Goal: Task Accomplishment & Management: Manage account settings

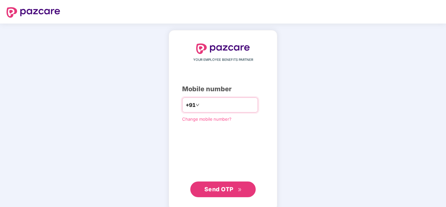
type input "**********"
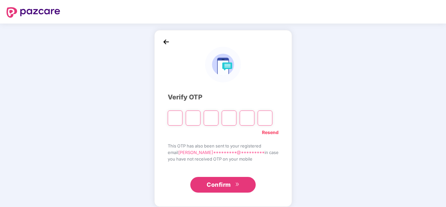
type input "*"
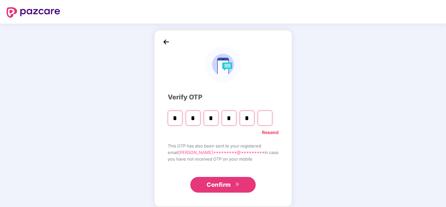
type input "*"
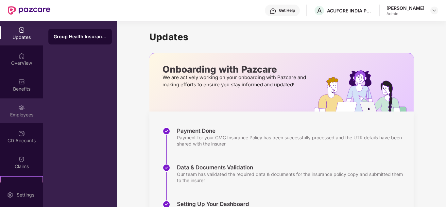
click at [14, 118] on div "Employees" at bounding box center [21, 110] width 43 height 25
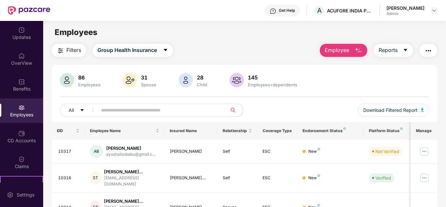
click at [336, 54] on span "Employee" at bounding box center [337, 50] width 25 height 8
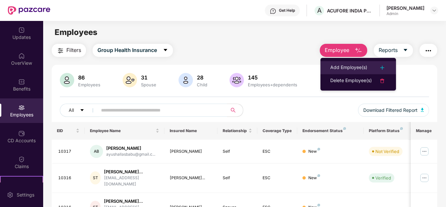
click at [346, 67] on div "Add Employee(s)" at bounding box center [348, 68] width 37 height 8
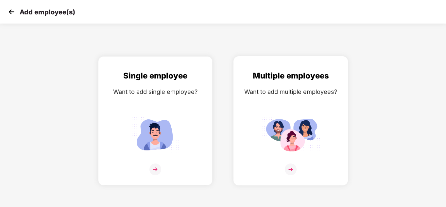
click at [283, 135] on img at bounding box center [290, 134] width 59 height 41
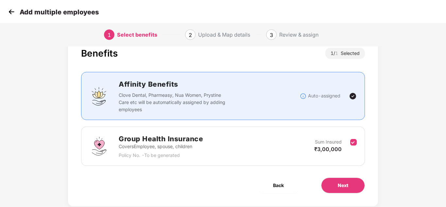
scroll to position [35, 0]
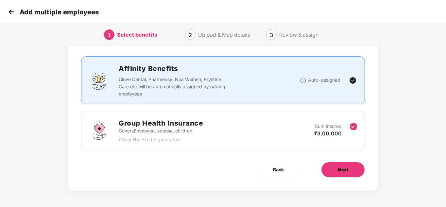
click at [345, 171] on span "Next" at bounding box center [343, 169] width 10 height 7
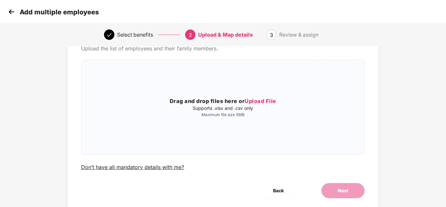
scroll to position [0, 0]
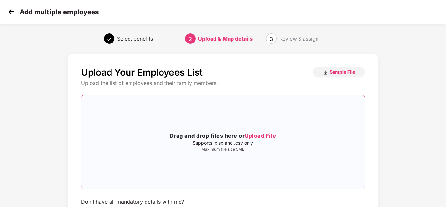
click at [248, 140] on p "Supports .xlsx and .csv only" at bounding box center [222, 142] width 283 height 5
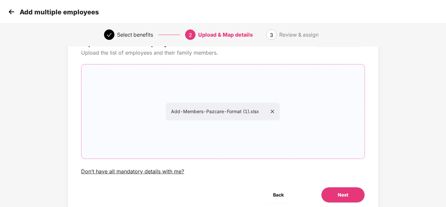
scroll to position [56, 0]
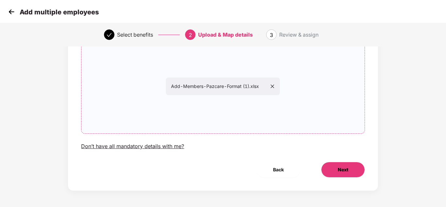
click at [350, 171] on button "Next" at bounding box center [343, 170] width 44 height 16
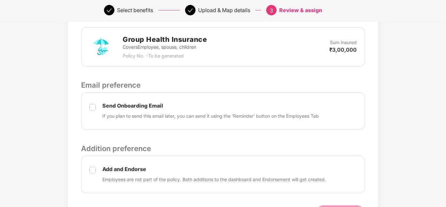
scroll to position [228, 0]
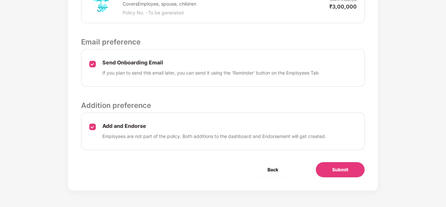
click at [173, 71] on p "If you plan to send this email later, you can send it using the ‘Reminder’ butt…" at bounding box center [210, 72] width 216 height 7
click at [346, 170] on span "Submit" at bounding box center [340, 169] width 16 height 7
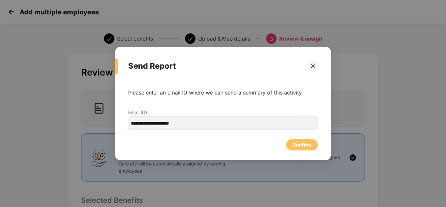
click at [197, 122] on input "**********" at bounding box center [223, 123] width 190 height 12
type input "**********"
click at [300, 144] on div "Confirm" at bounding box center [302, 144] width 19 height 7
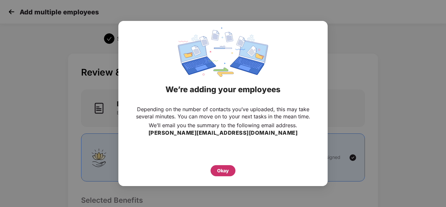
click at [232, 167] on div "Okay" at bounding box center [223, 170] width 25 height 11
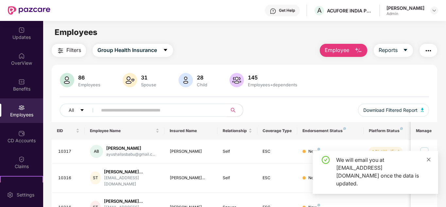
click at [427, 162] on icon "close" at bounding box center [428, 159] width 5 height 5
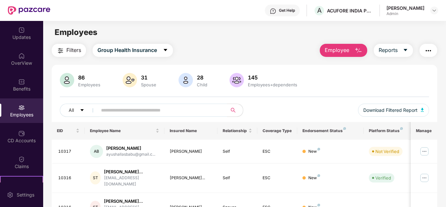
click at [340, 51] on span "Employee" at bounding box center [337, 50] width 25 height 8
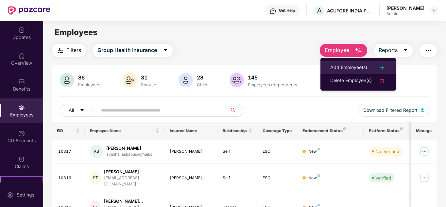
click at [340, 66] on div "Add Employee(s)" at bounding box center [348, 68] width 37 height 8
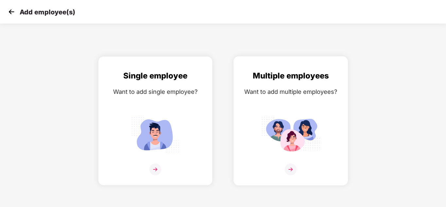
click at [288, 132] on img at bounding box center [290, 134] width 59 height 41
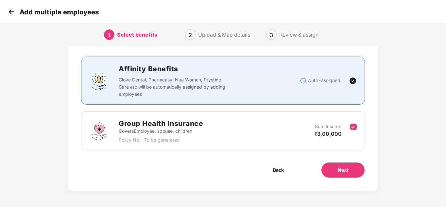
scroll to position [35, 0]
click at [337, 166] on button "Next" at bounding box center [343, 170] width 44 height 16
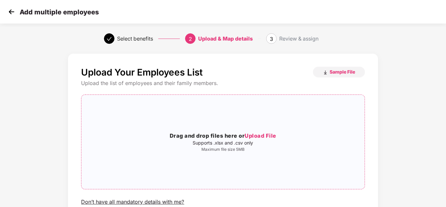
click at [250, 136] on span "Upload File" at bounding box center [261, 135] width 32 height 7
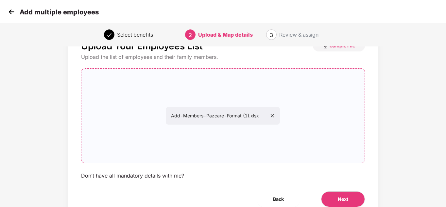
scroll to position [56, 0]
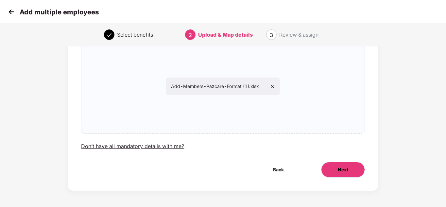
click at [353, 172] on button "Next" at bounding box center [343, 170] width 44 height 16
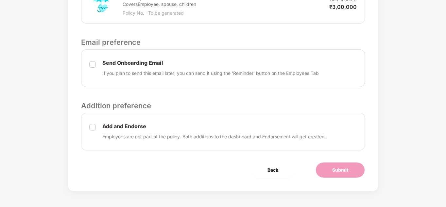
scroll to position [228, 0]
click at [342, 167] on span "Submit" at bounding box center [340, 169] width 16 height 7
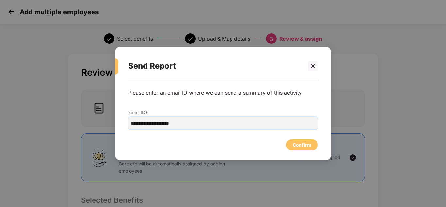
click at [177, 123] on input "**********" at bounding box center [223, 123] width 190 height 12
type input "**********"
click at [308, 145] on div "Confirm" at bounding box center [302, 144] width 19 height 7
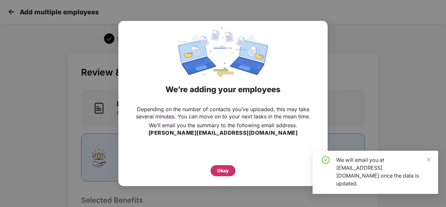
click at [221, 170] on div "Okay" at bounding box center [223, 170] width 12 height 7
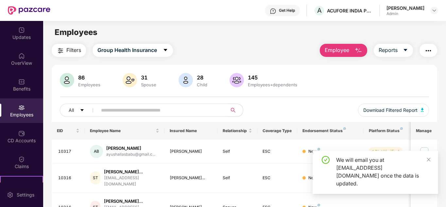
click at [428, 163] on div "We will email you at rajesh.v@acufore.com once the data is updated." at bounding box center [376, 172] width 126 height 43
click at [429, 162] on icon "close" at bounding box center [428, 159] width 5 height 5
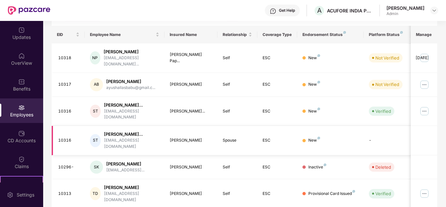
scroll to position [98, 0]
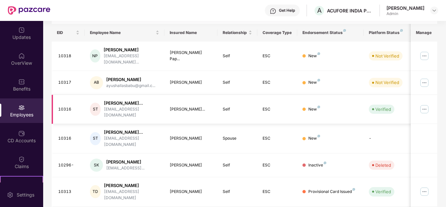
click at [426, 104] on img at bounding box center [424, 109] width 10 height 10
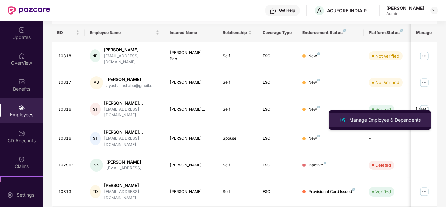
click at [376, 119] on div "Manage Employee & Dependents" at bounding box center [385, 119] width 74 height 7
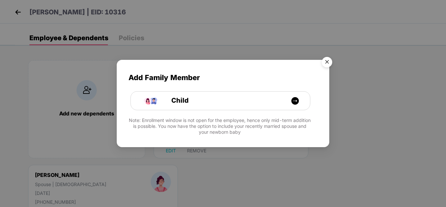
click at [326, 61] on img "Close" at bounding box center [327, 63] width 18 height 18
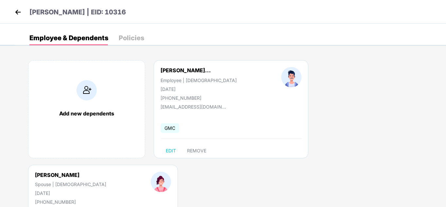
drag, startPoint x: 189, startPoint y: 87, endPoint x: 157, endPoint y: 89, distance: 32.4
click at [157, 89] on div "[PERSON_NAME]... Employee | [DEMOGRAPHIC_DATA] [DATE] [PHONE_NUMBER]" at bounding box center [198, 84] width 121 height 34
copy div "[DATE]"
click at [22, 10] on img at bounding box center [18, 12] width 10 height 10
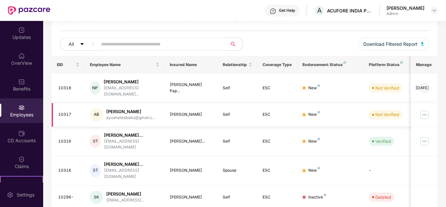
scroll to position [65, 0]
click at [427, 110] on img at bounding box center [424, 115] width 10 height 10
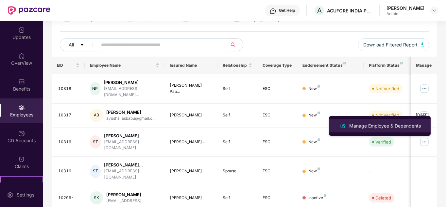
click at [372, 124] on div "Manage Employee & Dependents" at bounding box center [385, 125] width 74 height 7
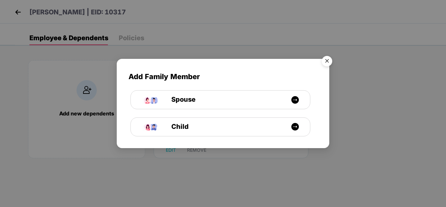
click at [326, 60] on img "Close" at bounding box center [327, 62] width 18 height 18
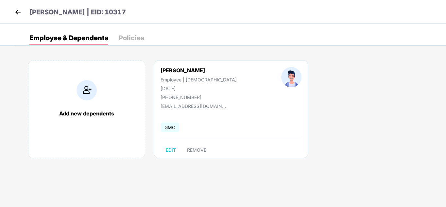
drag, startPoint x: 189, startPoint y: 87, endPoint x: 154, endPoint y: 87, distance: 35.3
click at [154, 87] on div "[PERSON_NAME] Employee | [DEMOGRAPHIC_DATA] [DATE] [PHONE_NUMBER]" at bounding box center [198, 83] width 121 height 33
copy div "04 Dec 1999"
click at [19, 9] on img at bounding box center [18, 12] width 10 height 10
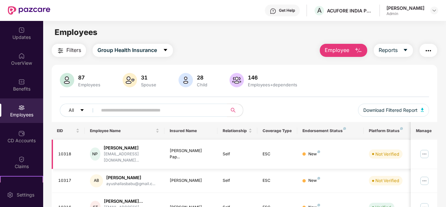
click at [428, 152] on img at bounding box center [424, 154] width 10 height 10
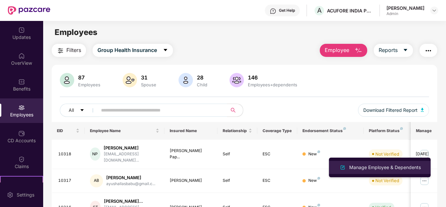
click at [361, 165] on div "Manage Employee & Dependents" at bounding box center [385, 167] width 74 height 7
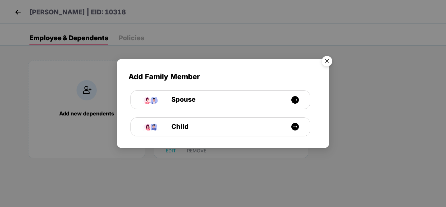
click at [326, 60] on img "Close" at bounding box center [327, 62] width 18 height 18
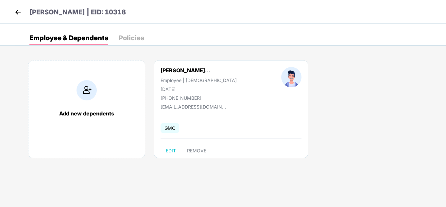
drag, startPoint x: 190, startPoint y: 87, endPoint x: 158, endPoint y: 89, distance: 32.4
click at [158, 89] on div "Naveen Aiyappan Papp... Employee | Male 28 June 1998 +918754302276" at bounding box center [198, 84] width 121 height 34
copy div "28 June 1998"
click at [14, 10] on img at bounding box center [18, 12] width 10 height 10
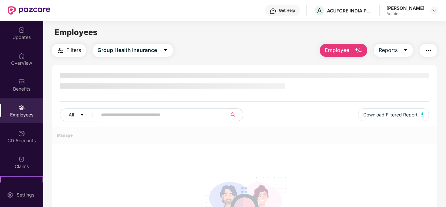
click at [23, 37] on div "Updates" at bounding box center [21, 37] width 43 height 7
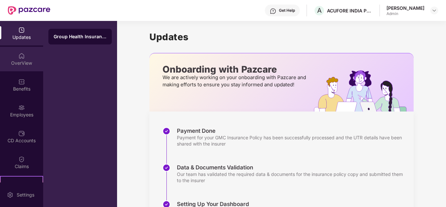
click at [21, 62] on div "OverView" at bounding box center [21, 63] width 43 height 7
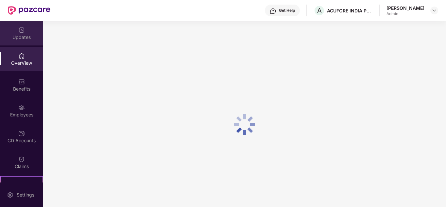
click at [20, 33] on div "Updates" at bounding box center [21, 33] width 43 height 25
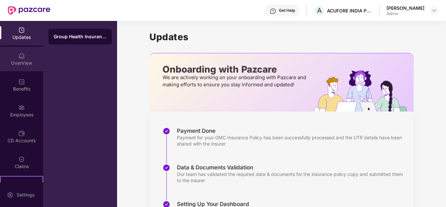
click at [23, 65] on div "OverView" at bounding box center [21, 63] width 43 height 7
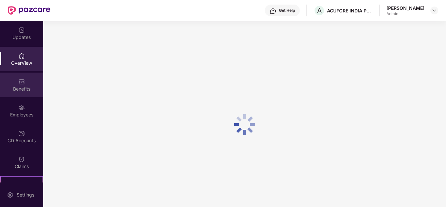
click at [21, 83] on img at bounding box center [21, 81] width 7 height 7
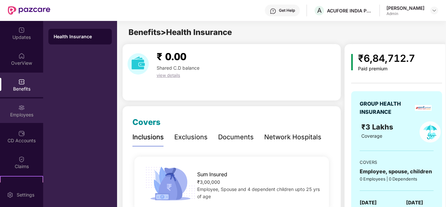
click at [22, 114] on div "Employees" at bounding box center [21, 114] width 43 height 7
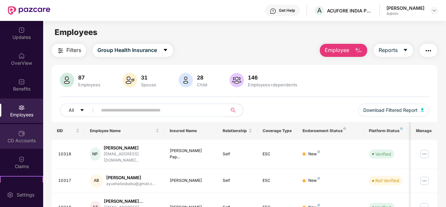
click at [27, 142] on div "CD Accounts" at bounding box center [21, 140] width 43 height 7
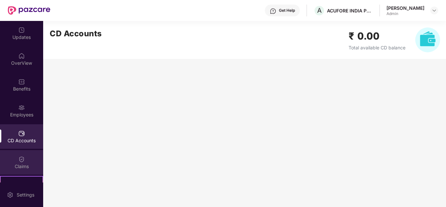
click at [22, 162] on img at bounding box center [21, 159] width 7 height 7
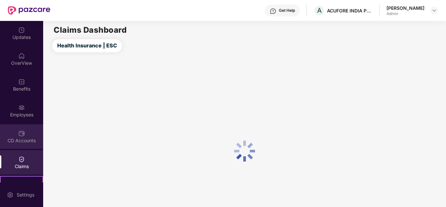
click at [22, 133] on img at bounding box center [21, 133] width 7 height 7
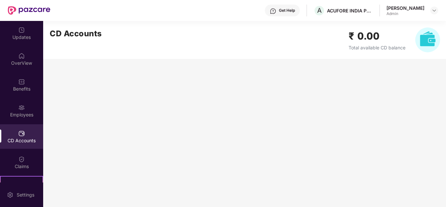
click at [22, 113] on div "Employees" at bounding box center [21, 114] width 43 height 7
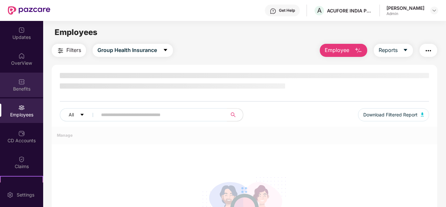
click at [23, 89] on div "Benefits" at bounding box center [21, 89] width 43 height 7
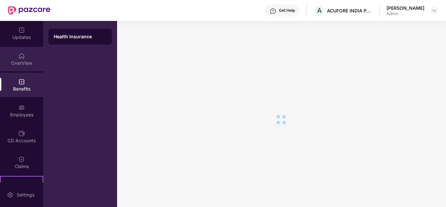
click at [22, 63] on div "OverView" at bounding box center [21, 63] width 43 height 7
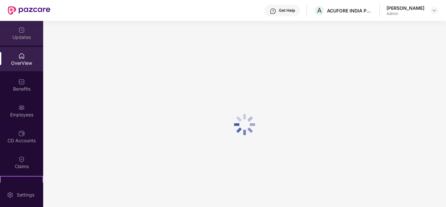
click at [26, 28] on div "Updates" at bounding box center [21, 33] width 43 height 25
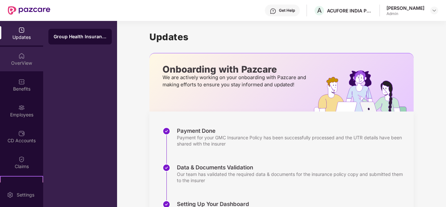
click at [16, 59] on div "OverView" at bounding box center [21, 59] width 43 height 25
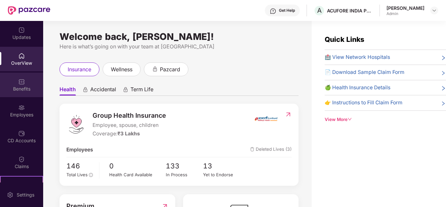
click at [18, 86] on div "Benefits" at bounding box center [21, 89] width 43 height 7
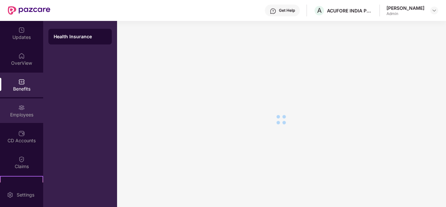
click at [18, 107] on img at bounding box center [21, 107] width 7 height 7
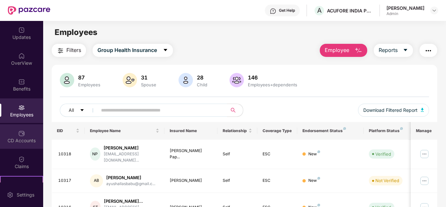
click at [23, 140] on div "CD Accounts" at bounding box center [21, 140] width 43 height 7
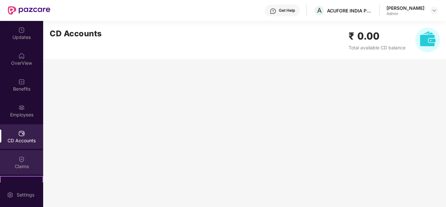
click at [23, 160] on img at bounding box center [21, 159] width 7 height 7
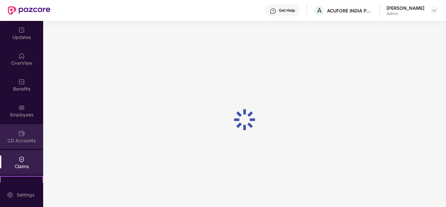
click at [23, 136] on img at bounding box center [21, 133] width 7 height 7
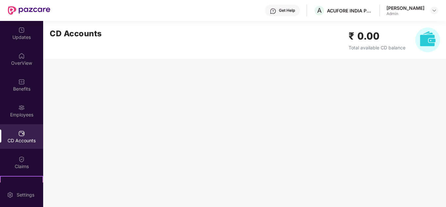
click at [24, 112] on div "Employees" at bounding box center [21, 114] width 43 height 7
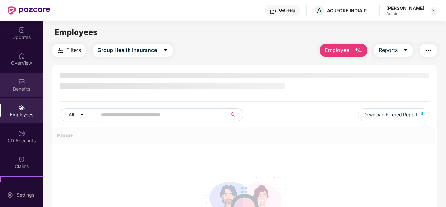
click at [25, 89] on div "Benefits" at bounding box center [21, 89] width 43 height 7
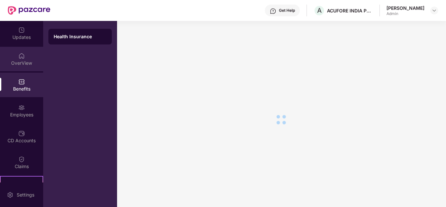
click at [25, 64] on div "OverView" at bounding box center [21, 63] width 43 height 7
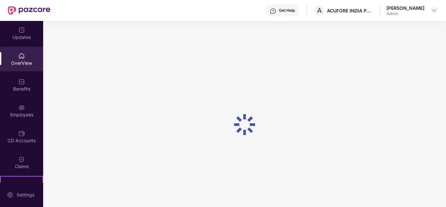
click at [22, 15] on div at bounding box center [29, 10] width 43 height 21
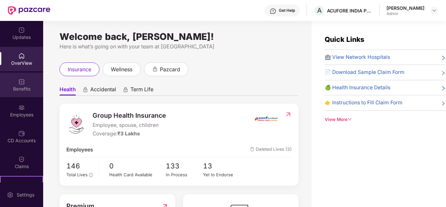
click at [22, 80] on img at bounding box center [21, 81] width 7 height 7
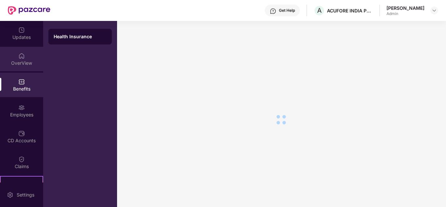
click at [22, 59] on img at bounding box center [21, 56] width 7 height 7
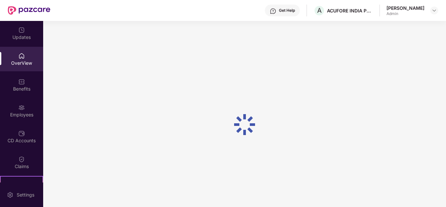
click at [22, 35] on div "Updates" at bounding box center [21, 37] width 43 height 7
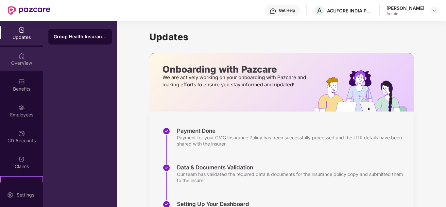
click at [20, 54] on img at bounding box center [21, 56] width 7 height 7
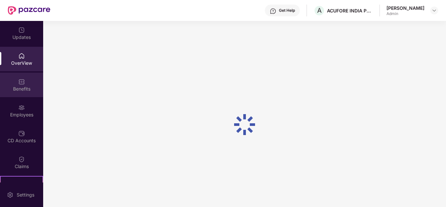
click at [18, 83] on img at bounding box center [21, 81] width 7 height 7
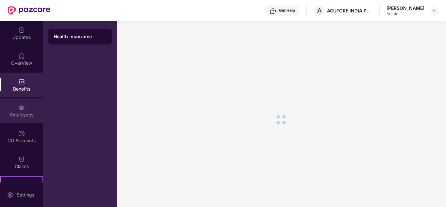
click at [24, 113] on div "Employees" at bounding box center [21, 114] width 43 height 7
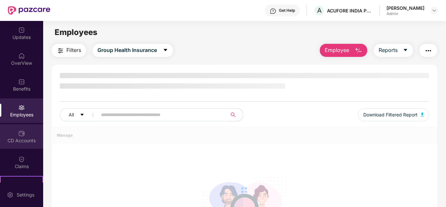
click at [24, 138] on div "CD Accounts" at bounding box center [21, 140] width 43 height 7
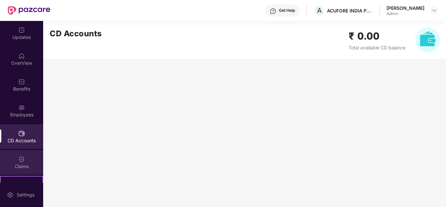
click at [25, 165] on div "Claims" at bounding box center [21, 166] width 43 height 7
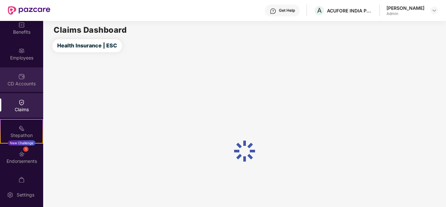
scroll to position [71, 0]
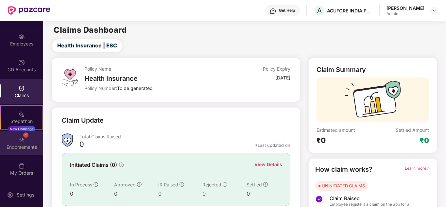
click at [24, 143] on div "1 Endorsements" at bounding box center [21, 143] width 43 height 25
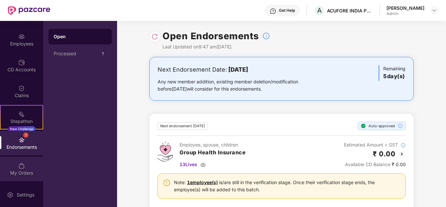
click at [17, 168] on div "My Orders" at bounding box center [21, 169] width 43 height 25
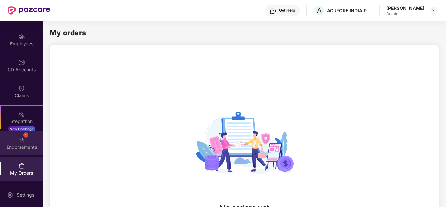
click at [18, 139] on img at bounding box center [21, 140] width 7 height 7
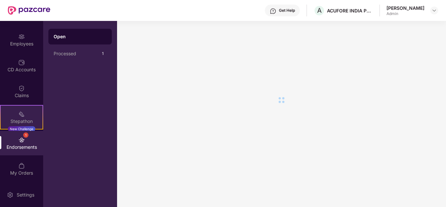
click at [23, 114] on img at bounding box center [21, 114] width 7 height 7
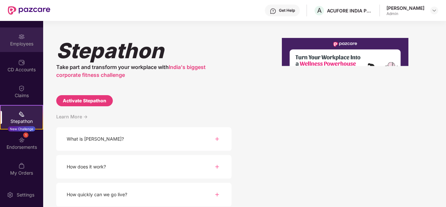
click at [34, 41] on div "Employees" at bounding box center [21, 44] width 43 height 7
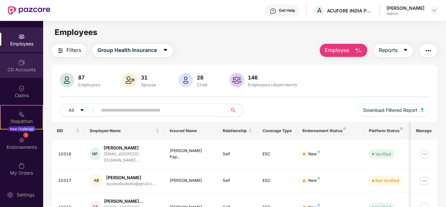
click at [23, 68] on div "CD Accounts" at bounding box center [21, 69] width 43 height 7
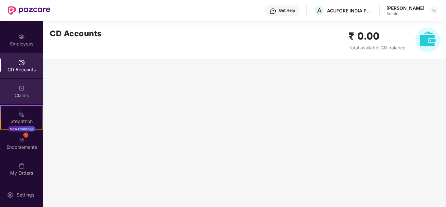
click at [21, 94] on div "Claims" at bounding box center [21, 95] width 43 height 7
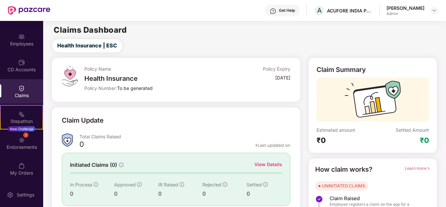
click at [23, 147] on div "Endorsements" at bounding box center [21, 147] width 43 height 7
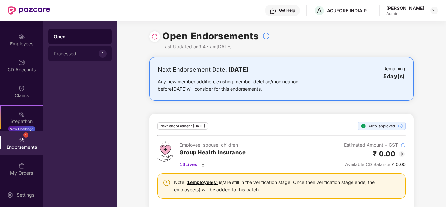
click at [80, 54] on div "Processed" at bounding box center [76, 53] width 45 height 5
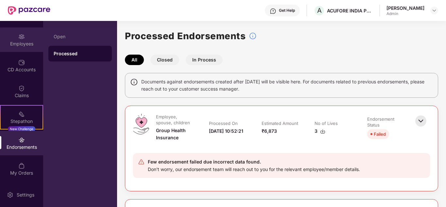
click at [17, 35] on div "Employees" at bounding box center [21, 39] width 43 height 25
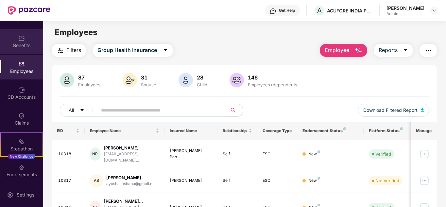
scroll to position [0, 0]
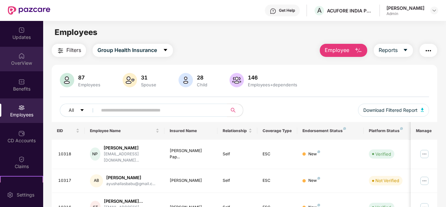
click at [20, 57] on img at bounding box center [21, 56] width 7 height 7
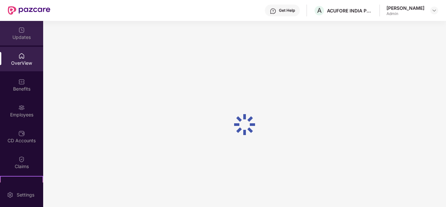
click at [27, 36] on div "Updates" at bounding box center [21, 37] width 43 height 7
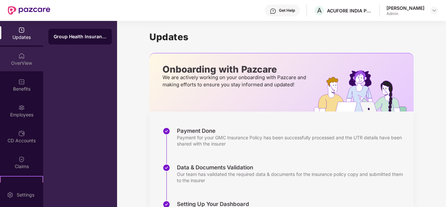
click at [26, 57] on div "OverView" at bounding box center [21, 59] width 43 height 25
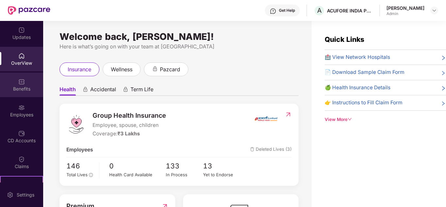
click at [25, 85] on div "Benefits" at bounding box center [21, 85] width 43 height 25
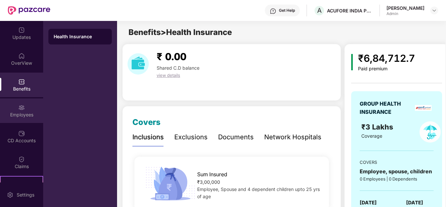
click at [23, 109] on img at bounding box center [21, 107] width 7 height 7
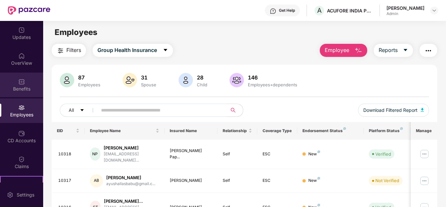
click at [21, 91] on div "Benefits" at bounding box center [21, 89] width 43 height 7
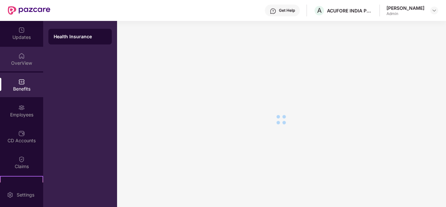
click at [26, 53] on div "OverView" at bounding box center [21, 59] width 43 height 25
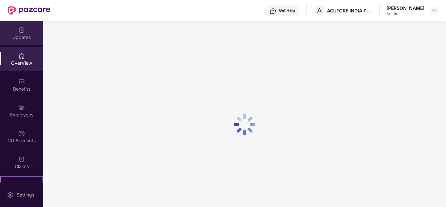
click at [23, 33] on img at bounding box center [21, 30] width 7 height 7
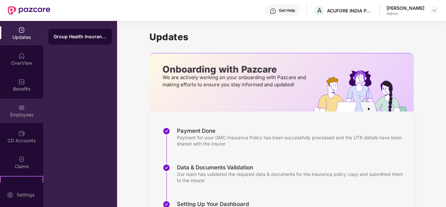
click at [16, 112] on div "Employees" at bounding box center [21, 114] width 43 height 7
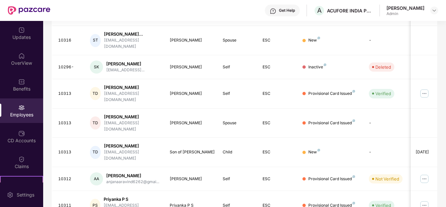
scroll to position [206, 0]
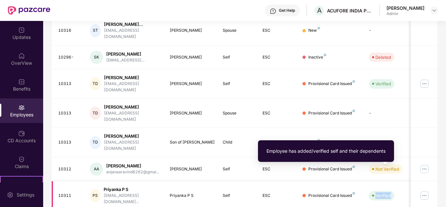
drag, startPoint x: 374, startPoint y: 175, endPoint x: 394, endPoint y: 173, distance: 20.7
click at [394, 191] on div "Verified" at bounding box center [387, 195] width 36 height 9
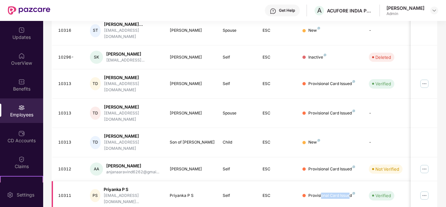
drag, startPoint x: 321, startPoint y: 170, endPoint x: 349, endPoint y: 169, distance: 28.1
click at [349, 193] on div "Provisional Card Issued" at bounding box center [331, 196] width 47 height 6
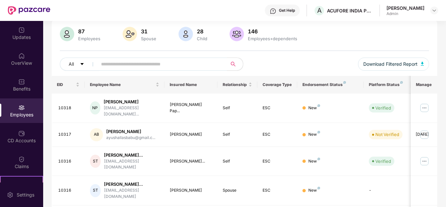
scroll to position [0, 0]
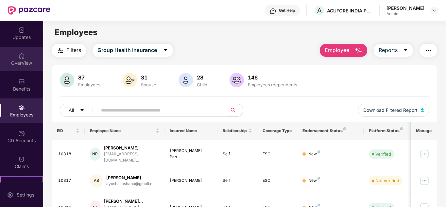
click at [19, 57] on img at bounding box center [21, 56] width 7 height 7
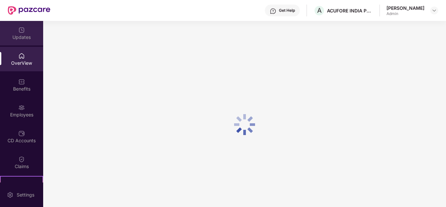
click at [26, 31] on div "Updates" at bounding box center [21, 33] width 43 height 25
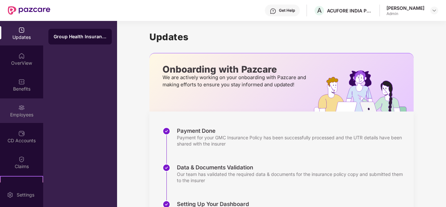
click at [19, 111] on div "Employees" at bounding box center [21, 114] width 43 height 7
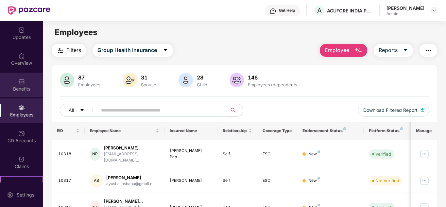
click at [14, 81] on div "Benefits" at bounding box center [21, 85] width 43 height 25
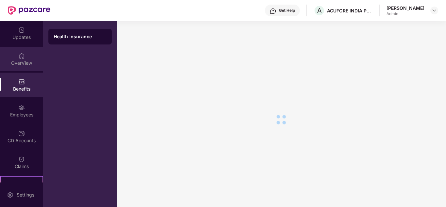
click at [21, 64] on div "OverView" at bounding box center [21, 63] width 43 height 7
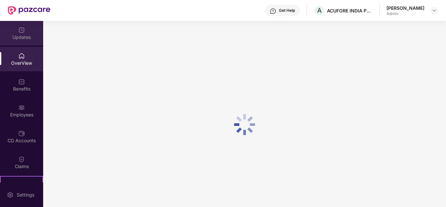
click at [18, 36] on div "Updates" at bounding box center [21, 37] width 43 height 7
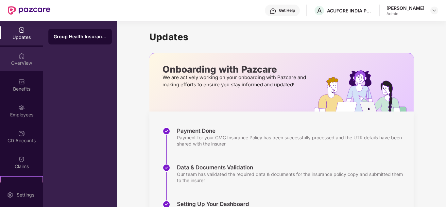
click at [22, 61] on div "OverView" at bounding box center [21, 63] width 43 height 7
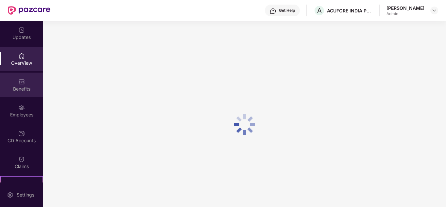
click at [18, 83] on img at bounding box center [21, 81] width 7 height 7
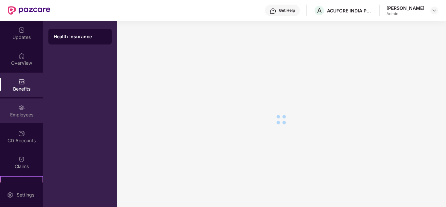
click at [21, 113] on div "Employees" at bounding box center [21, 114] width 43 height 7
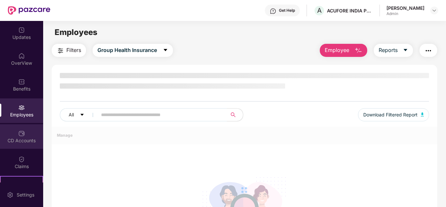
click at [26, 142] on div "CD Accounts" at bounding box center [21, 140] width 43 height 7
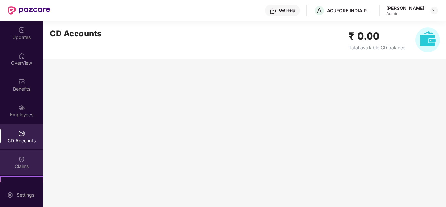
click at [30, 164] on div "Claims" at bounding box center [21, 166] width 43 height 7
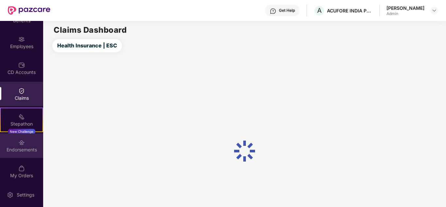
scroll to position [71, 0]
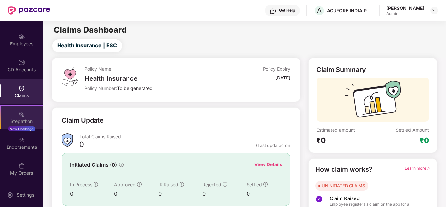
click at [23, 120] on div "Stepathon" at bounding box center [22, 121] width 42 height 7
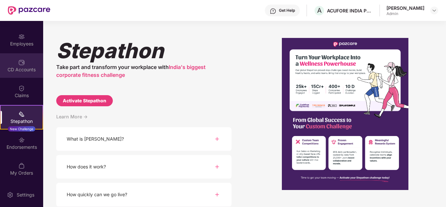
click at [21, 71] on div "CD Accounts" at bounding box center [21, 69] width 43 height 7
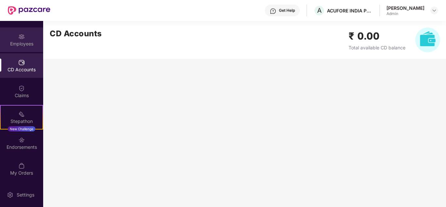
click at [24, 43] on div "Employees" at bounding box center [21, 44] width 43 height 7
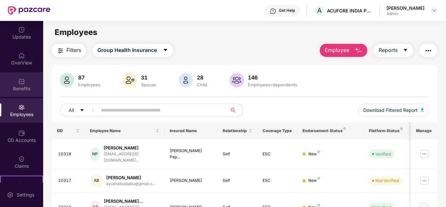
scroll to position [0, 0]
click at [18, 89] on div "Benefits" at bounding box center [21, 89] width 43 height 7
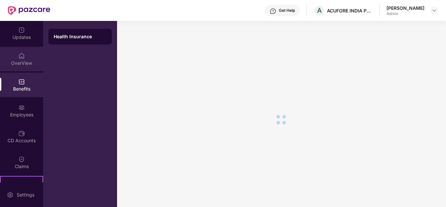
click at [20, 58] on img at bounding box center [21, 56] width 7 height 7
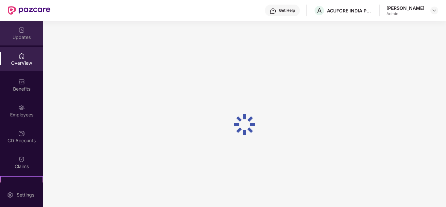
click at [20, 38] on div "Updates" at bounding box center [21, 37] width 43 height 7
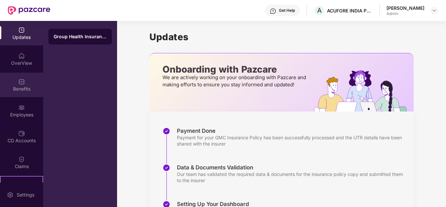
click at [19, 83] on img at bounding box center [21, 81] width 7 height 7
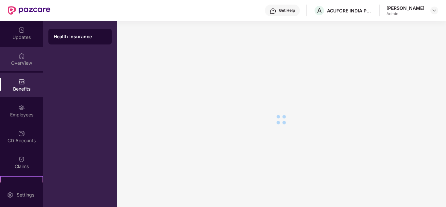
click at [21, 60] on div "OverView" at bounding box center [21, 63] width 43 height 7
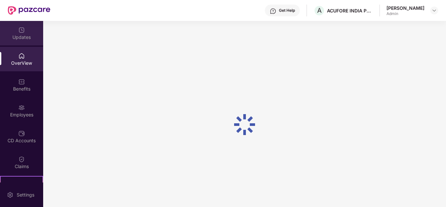
click at [22, 34] on div "Updates" at bounding box center [21, 37] width 43 height 7
